Goal: Information Seeking & Learning: Check status

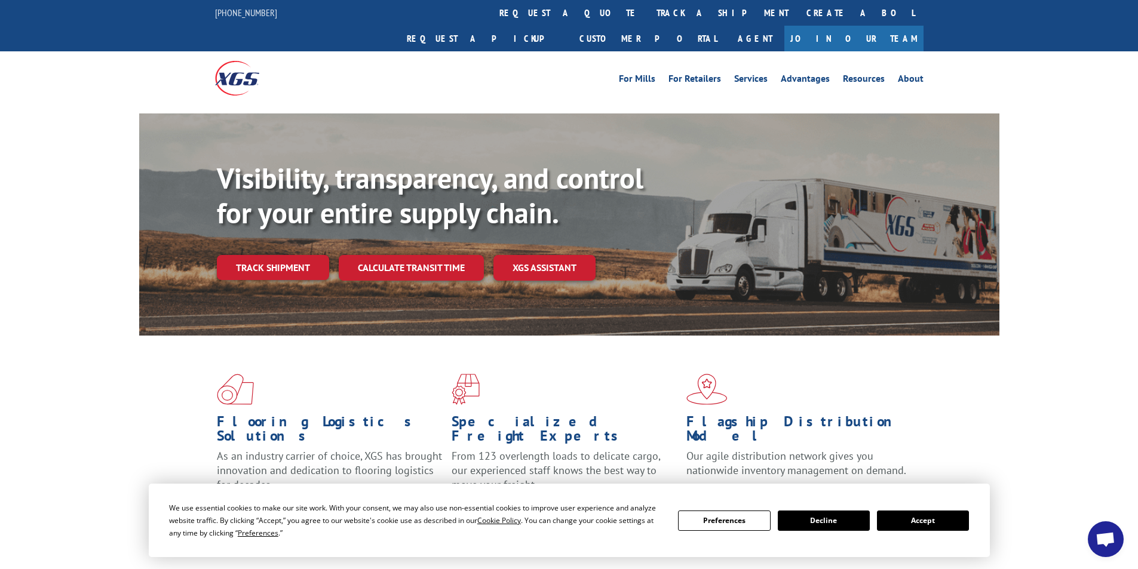
click at [277, 255] on link "Track shipment" at bounding box center [273, 267] width 112 height 25
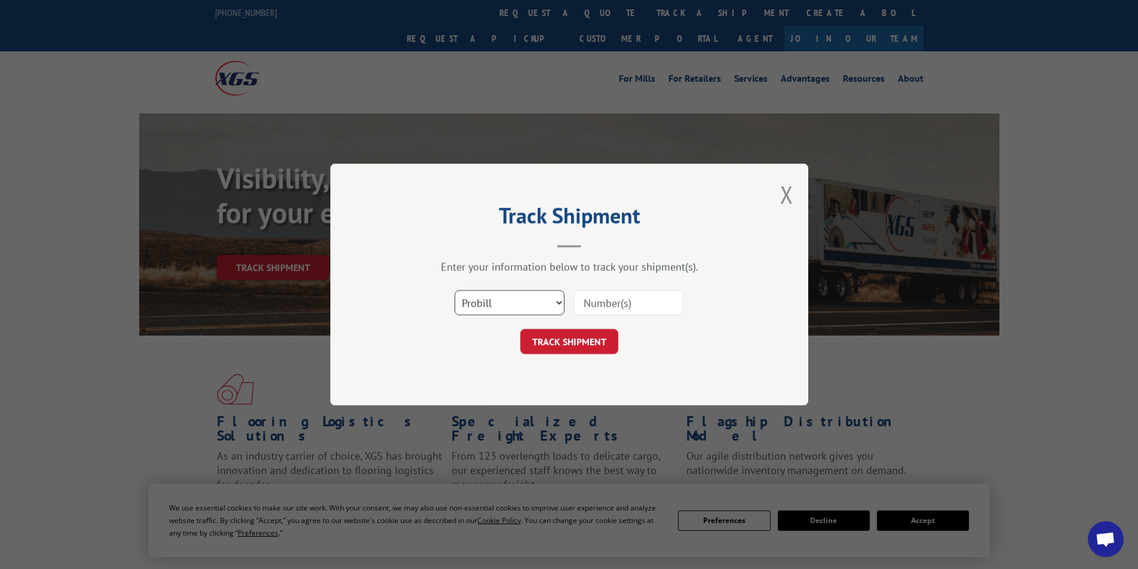
click at [516, 308] on select "Select category... Probill BOL PO" at bounding box center [510, 302] width 110 height 25
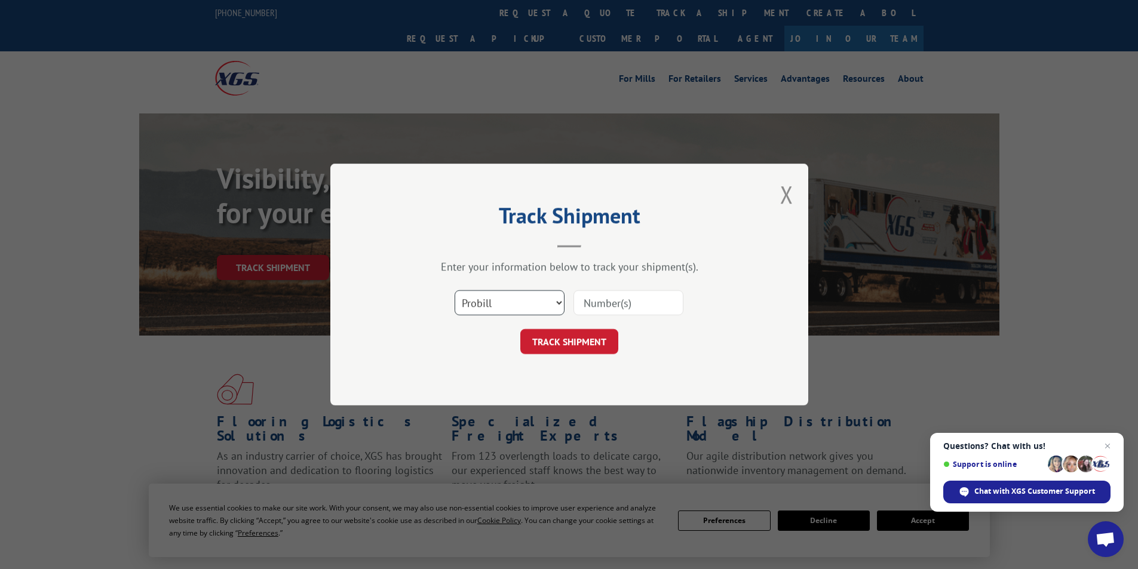
select select "bol"
click at [455, 290] on select "Select category... Probill BOL PO" at bounding box center [510, 302] width 110 height 25
click at [600, 303] on input at bounding box center [628, 302] width 110 height 25
type input "3368712"
click at [567, 336] on button "TRACK SHIPMENT" at bounding box center [569, 341] width 98 height 25
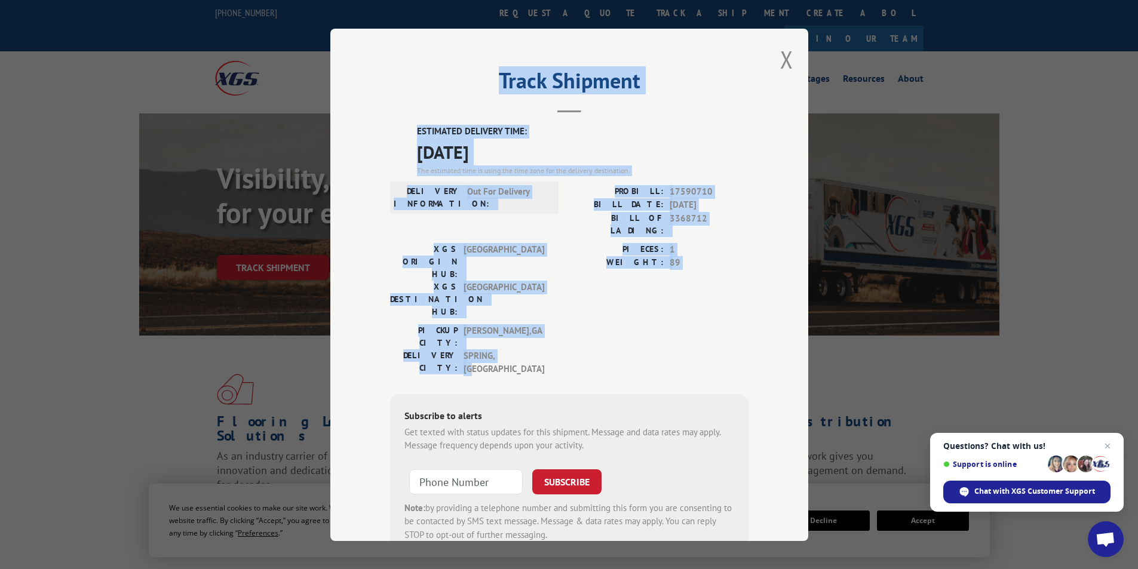
drag, startPoint x: 382, startPoint y: 105, endPoint x: 564, endPoint y: 291, distance: 260.6
click at [564, 291] on div "Track Shipment ESTIMATED DELIVERY TIME: [DATE] The estimated time is using the …" at bounding box center [569, 285] width 478 height 513
click at [167, 265] on div "Track Shipment ESTIMATED DELIVERY TIME: [DATE] The estimated time is using the …" at bounding box center [569, 284] width 1138 height 569
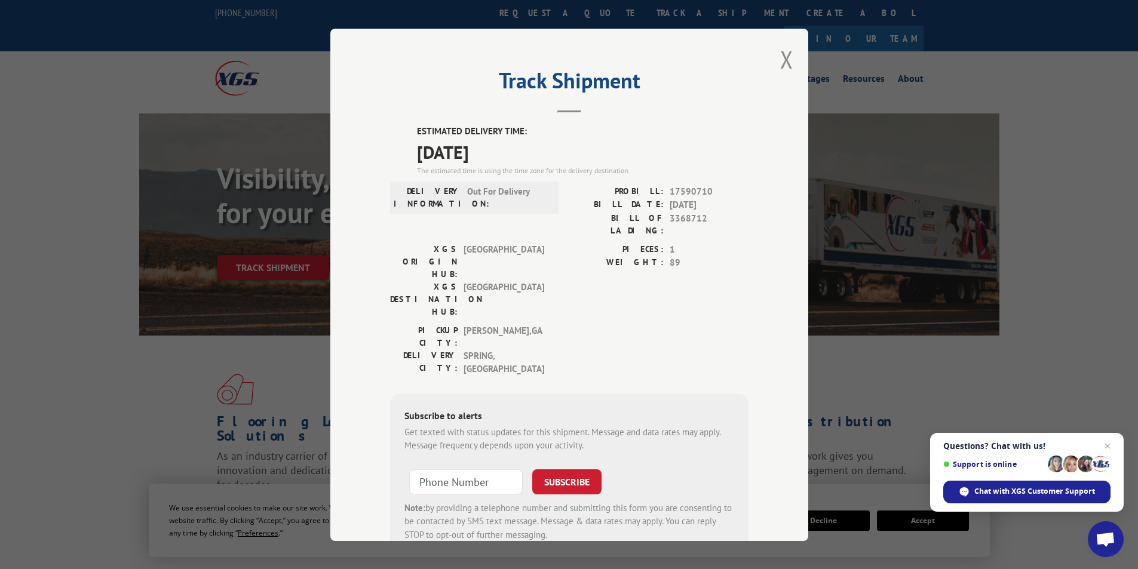
click at [203, 302] on div "Track Shipment ESTIMATED DELIVERY TIME: [DATE] The estimated time is using the …" at bounding box center [569, 284] width 1138 height 569
click at [788, 60] on button "Close modal" at bounding box center [786, 60] width 13 height 32
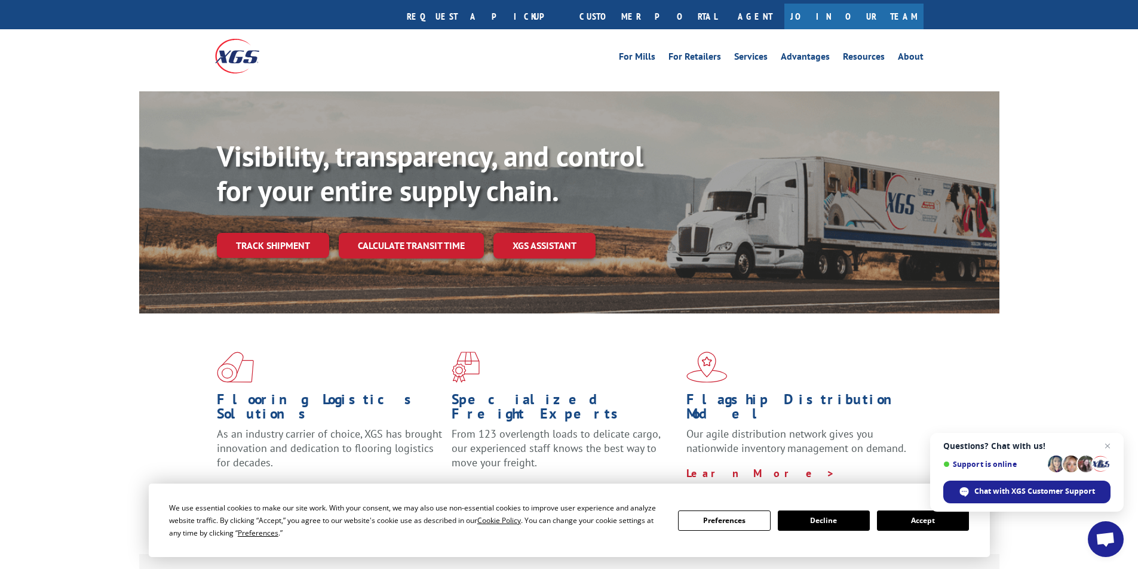
scroll to position [60, 0]
